Goal: Information Seeking & Learning: Learn about a topic

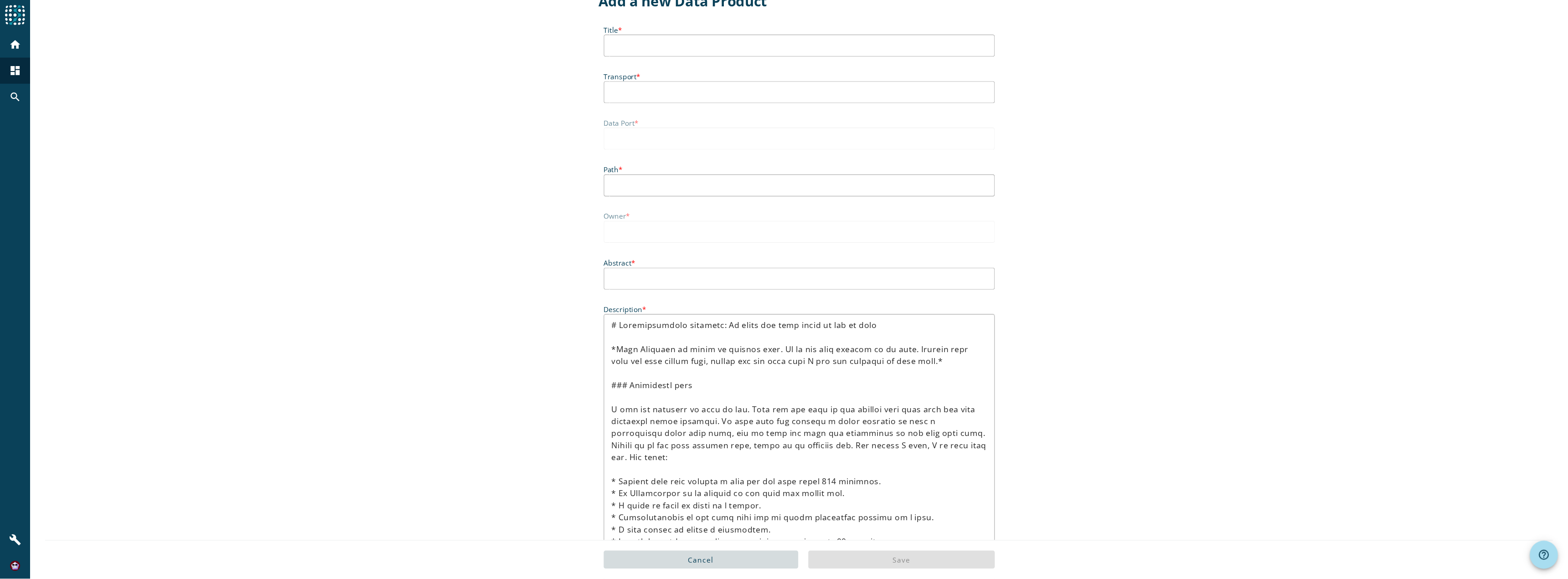
scroll to position [30, 0]
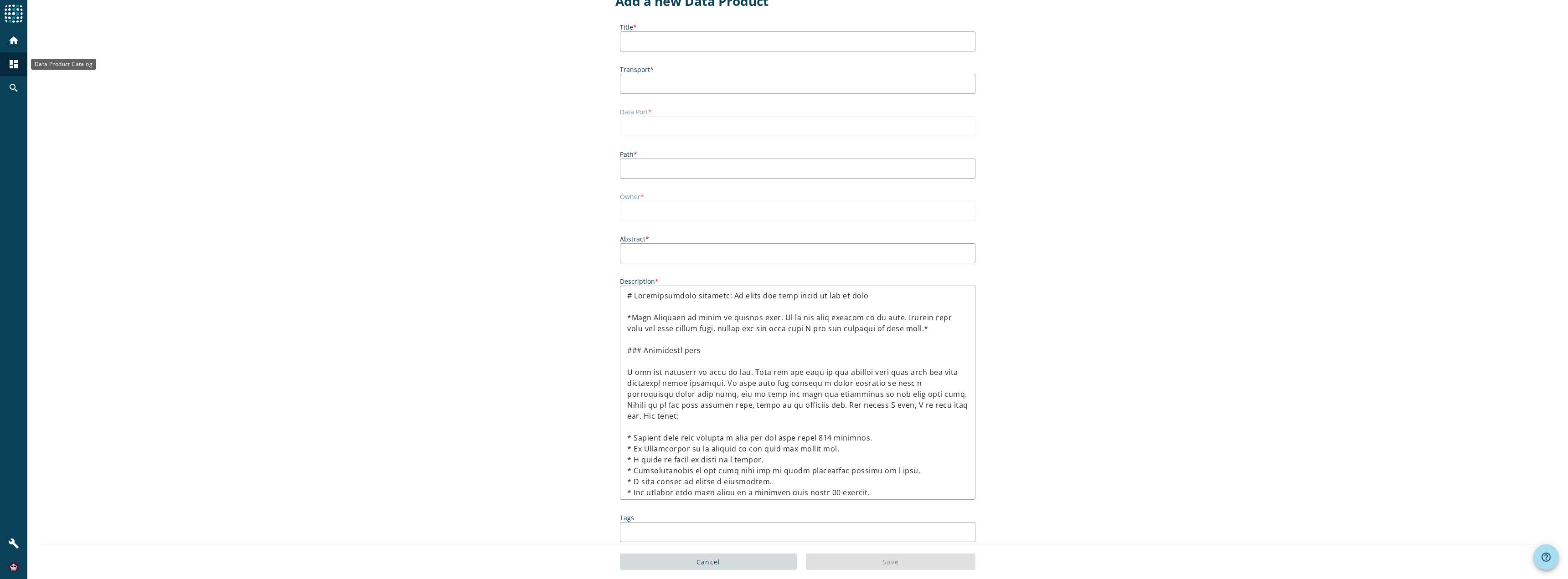
click at [14, 65] on mat-icon "dashboard" at bounding box center [13, 64] width 11 height 11
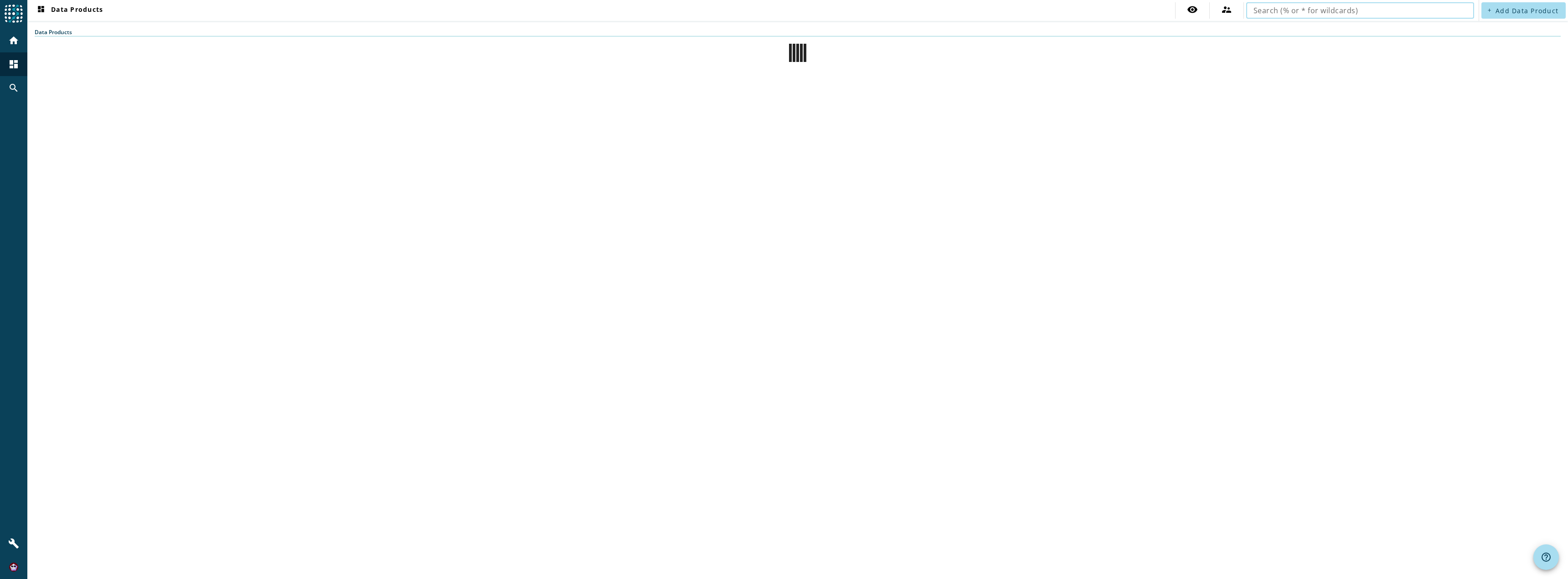
click at [1045, 11] on input "text" at bounding box center [1360, 10] width 214 height 11
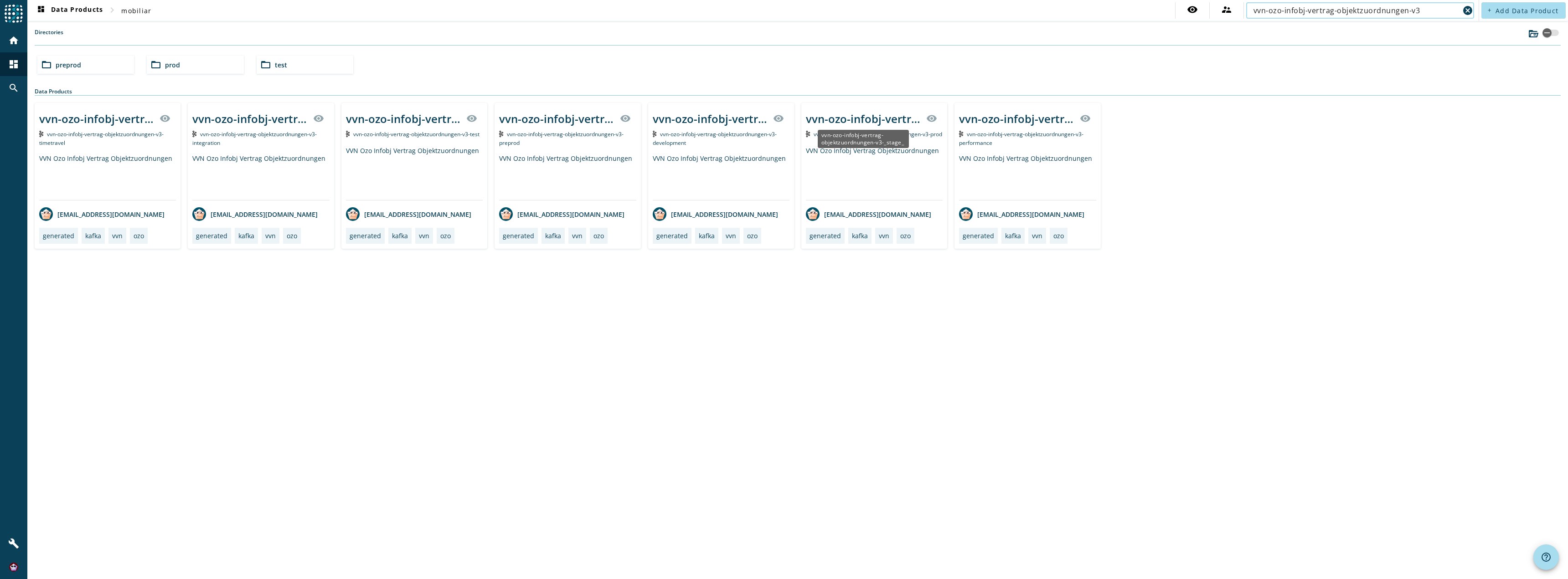
type input "vvn-ozo-infobj-vertrag-objektzuordnungen-v3"
click at [820, 116] on div "vvn-ozo-infobj-vertrag-objektzuordnungen-v3-_stage_" at bounding box center [863, 119] width 115 height 15
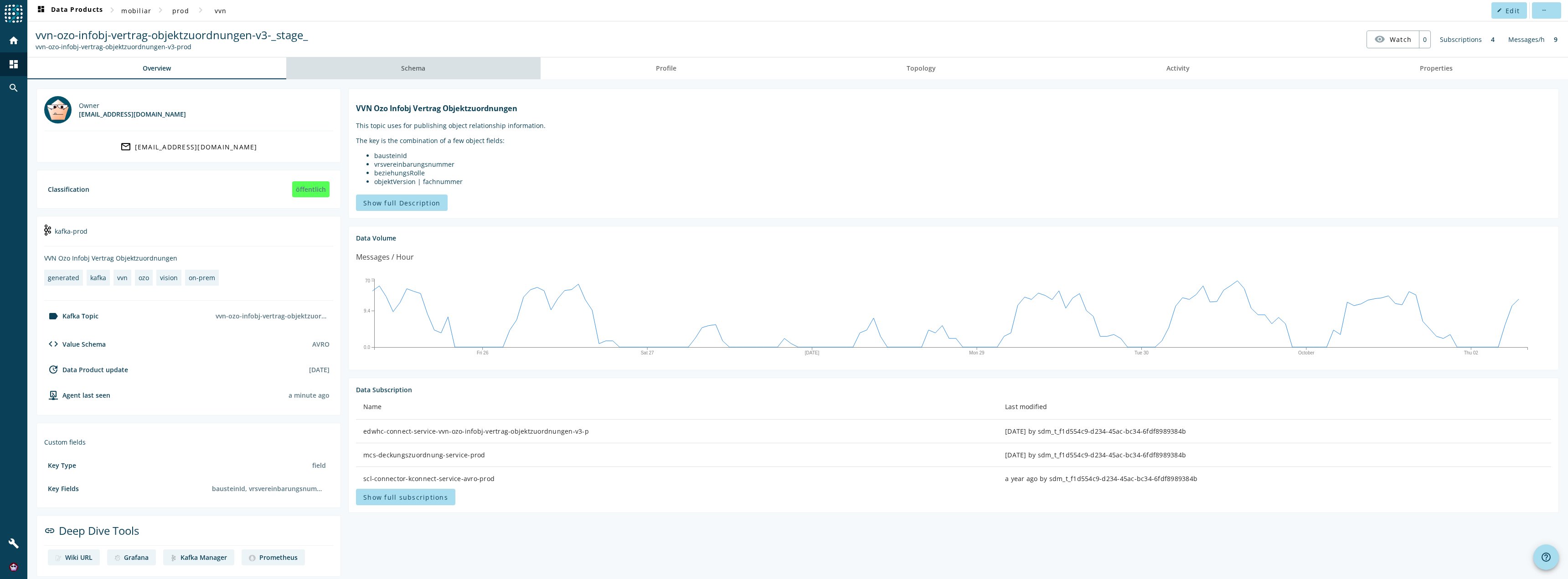
click at [414, 66] on span "Schema" at bounding box center [413, 69] width 25 height 7
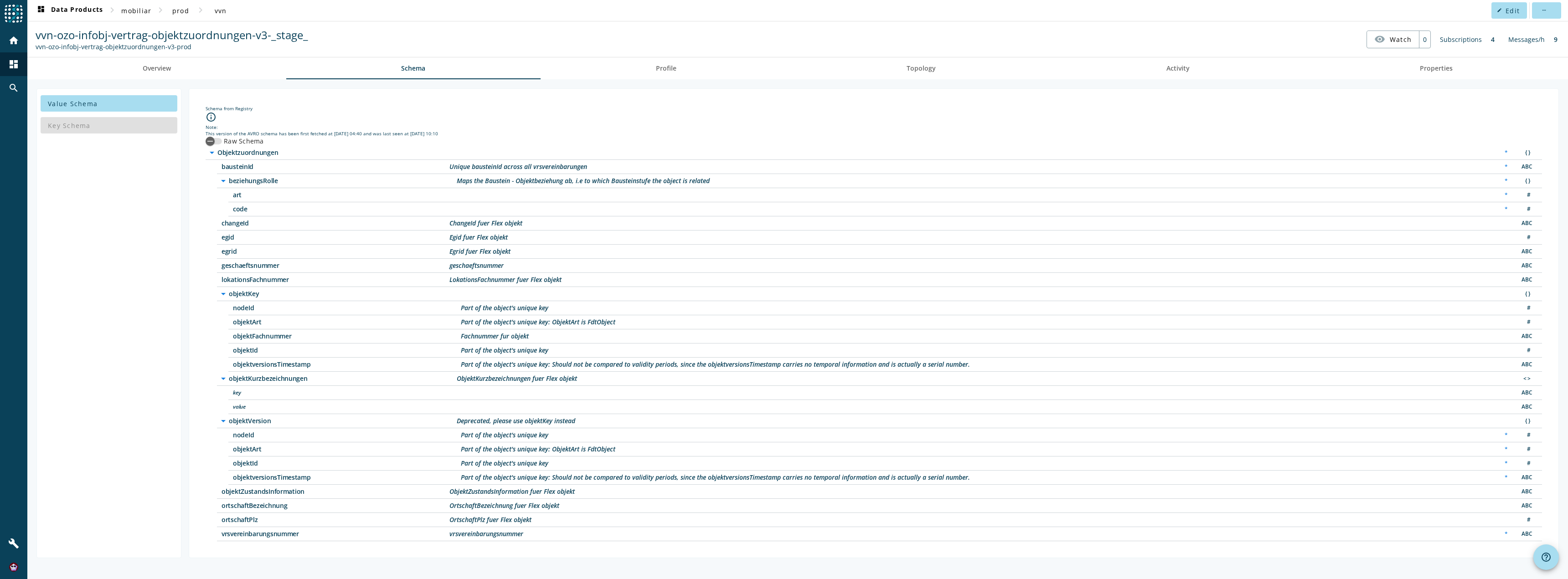
click at [199, 195] on div "Schema from Registry info_outline Note: This version of the AVRO schema has bee…" at bounding box center [874, 323] width 1355 height 454
click at [259, 179] on span "beziehungsRolle" at bounding box center [343, 181] width 228 height 7
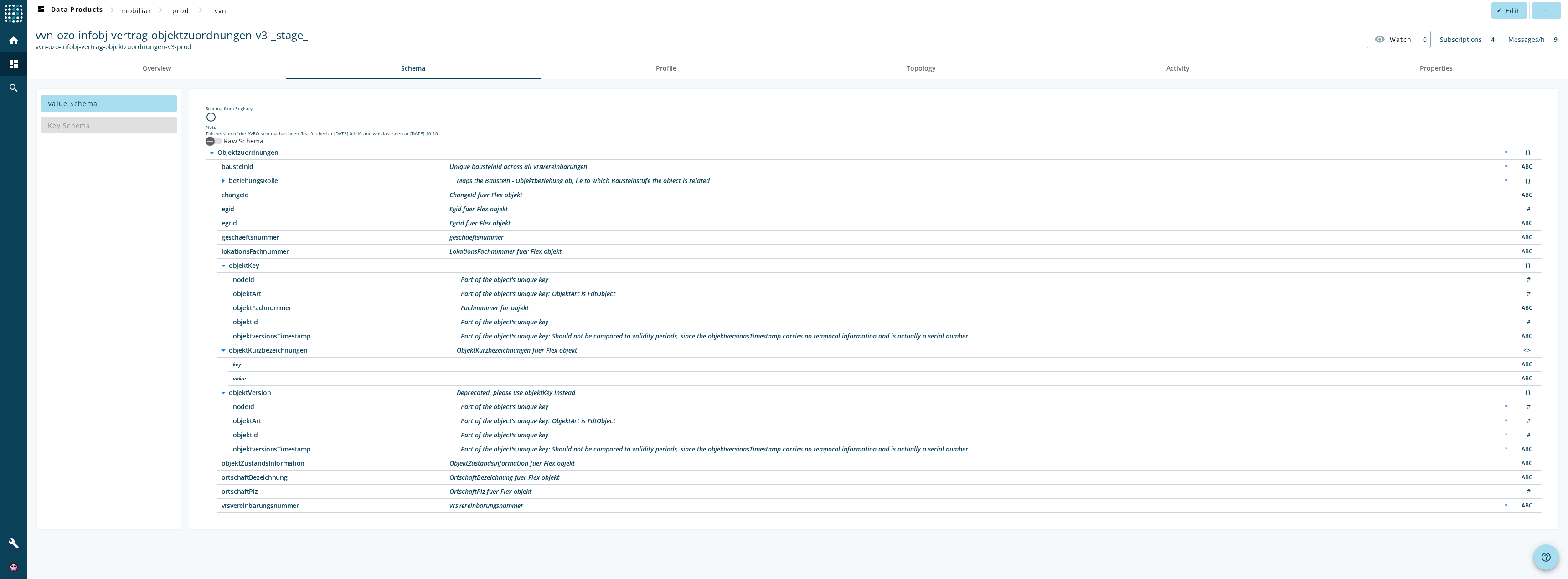
click at [259, 179] on span "beziehungsRolle" at bounding box center [343, 181] width 228 height 7
